Goal: Information Seeking & Learning: Learn about a topic

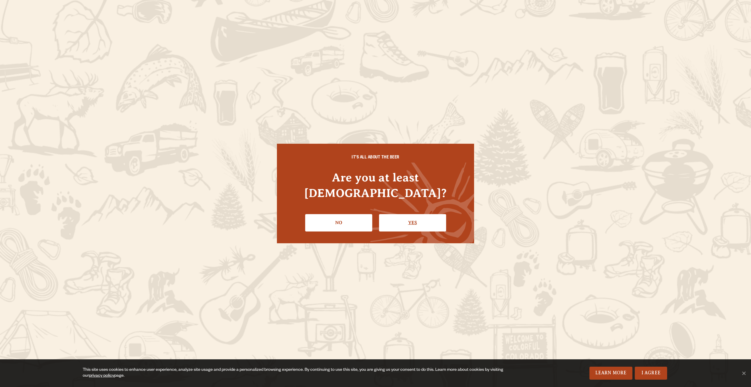
drag, startPoint x: 0, startPoint y: 0, endPoint x: 407, endPoint y: 215, distance: 460.4
click at [407, 215] on link "Yes" at bounding box center [412, 222] width 67 height 17
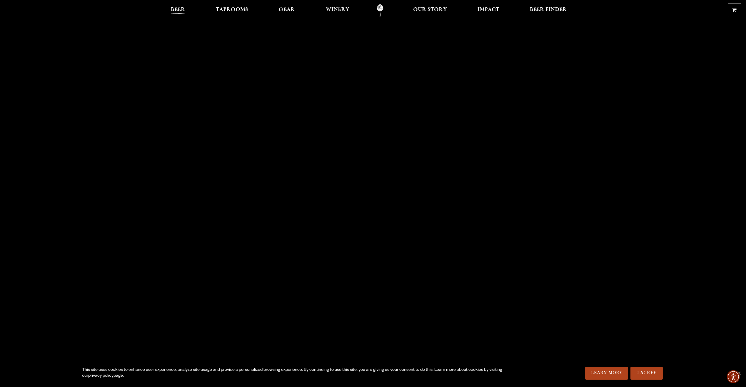
click at [180, 8] on span "Beer" at bounding box center [178, 9] width 14 height 5
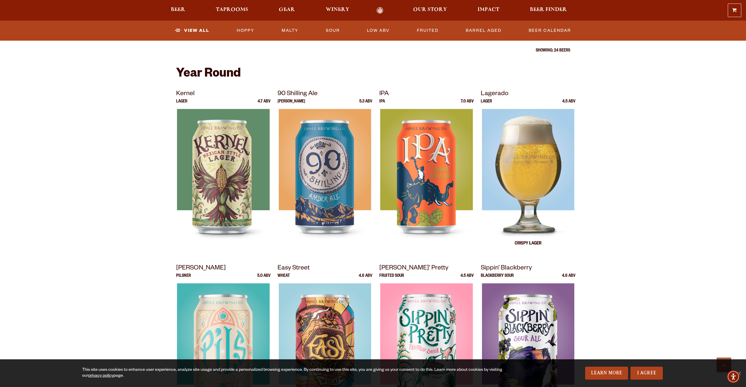
scroll to position [206, 0]
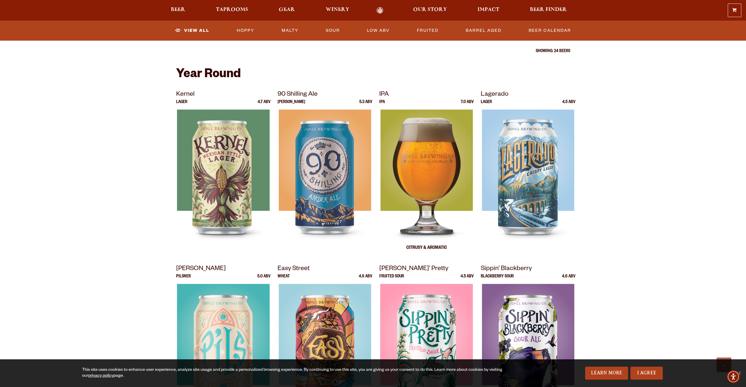
click at [417, 172] on img at bounding box center [426, 182] width 92 height 147
